Goal: Find specific page/section: Find specific page/section

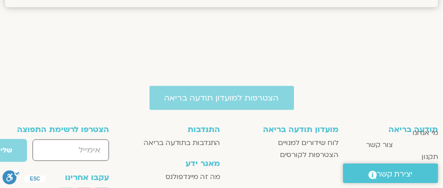
scroll to position [1379, 0]
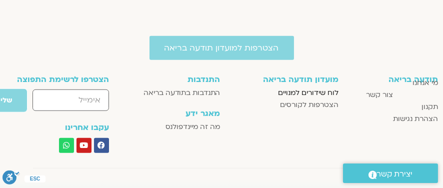
click at [313, 92] on span "לוח שידורים למנויים" at bounding box center [308, 93] width 60 height 12
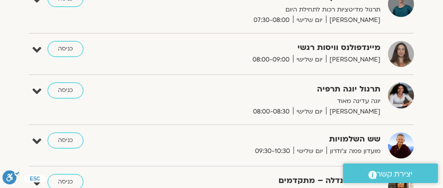
scroll to position [250, 0]
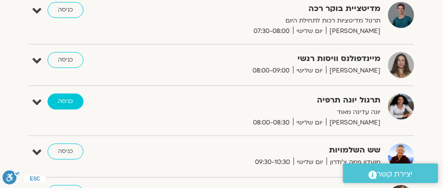
click at [68, 100] on link "כניסה" at bounding box center [65, 101] width 36 height 16
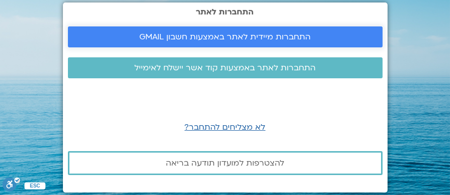
click at [215, 32] on span "התחברות מיידית לאתר באמצעות חשבון GMAIL" at bounding box center [224, 36] width 171 height 9
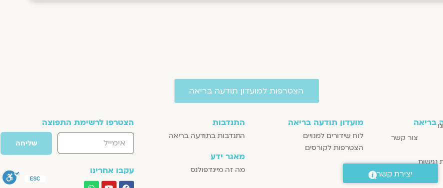
scroll to position [1357, -25]
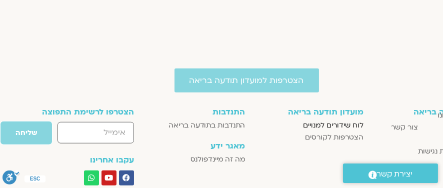
click at [335, 124] on span "לוח שידורים למנויים" at bounding box center [333, 125] width 60 height 12
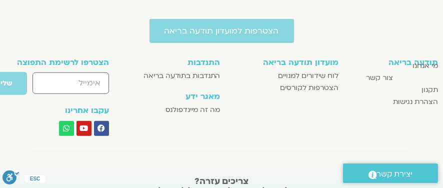
scroll to position [1407, 0]
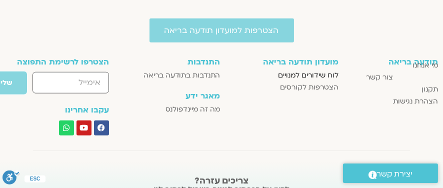
click at [291, 73] on span "לוח שידורים למנויים" at bounding box center [308, 75] width 60 height 12
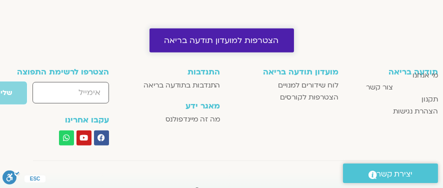
scroll to position [800, 0]
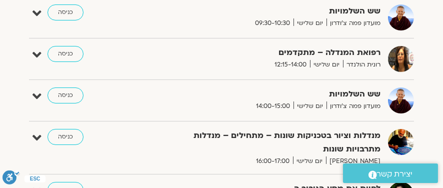
scroll to position [400, 0]
